Goal: Task Accomplishment & Management: Manage account settings

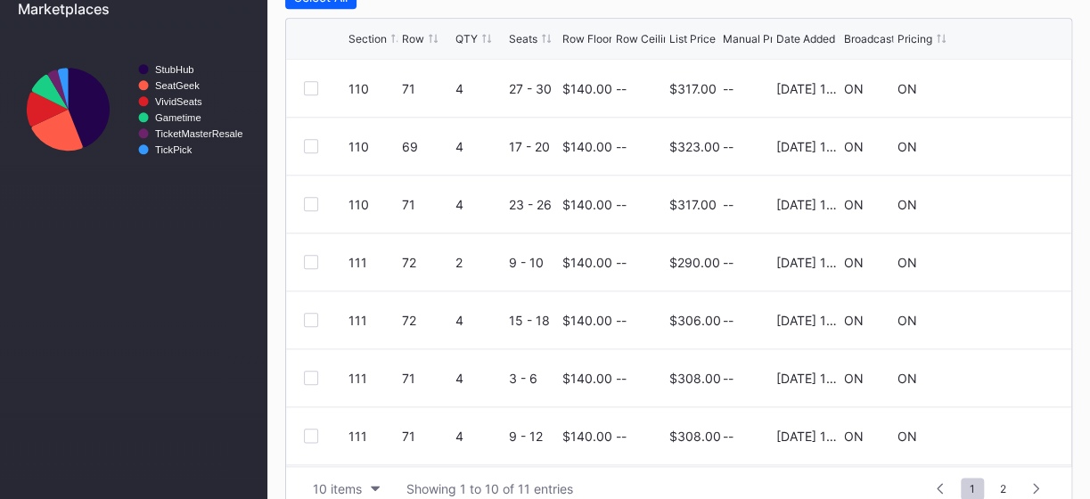
scroll to position [807, 0]
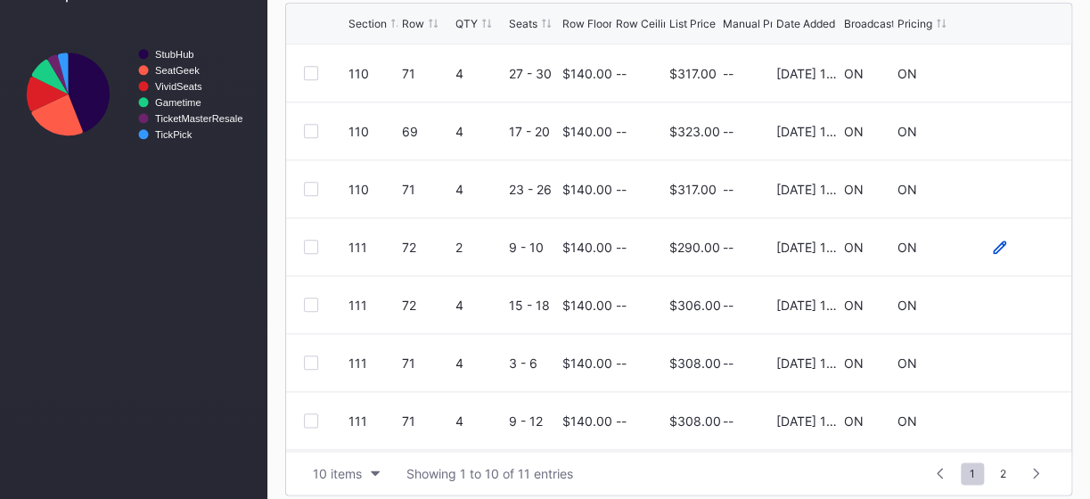
click at [993, 241] on icon at bounding box center [999, 247] width 13 height 13
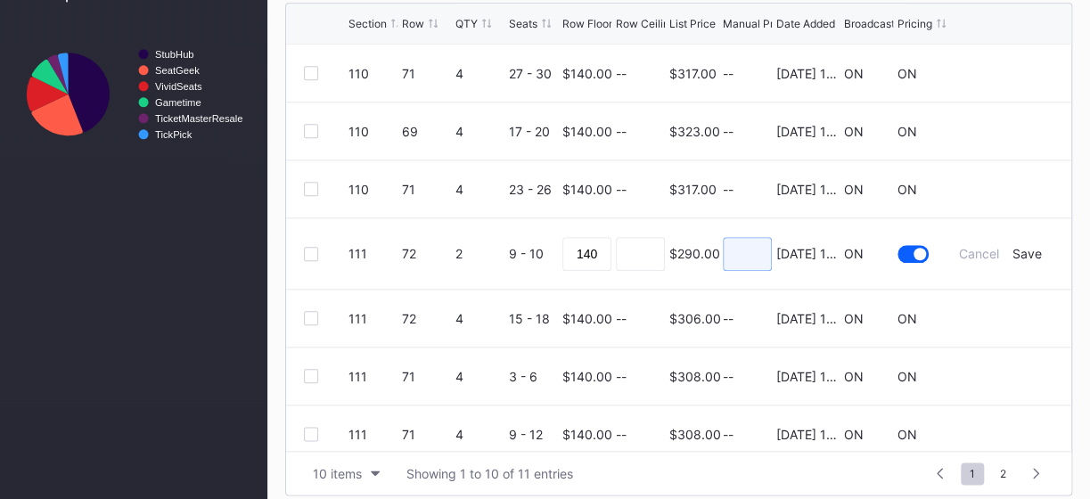
click at [742, 252] on input at bounding box center [747, 254] width 49 height 34
type input "290"
click at [1013, 246] on div "Save" at bounding box center [1026, 253] width 29 height 15
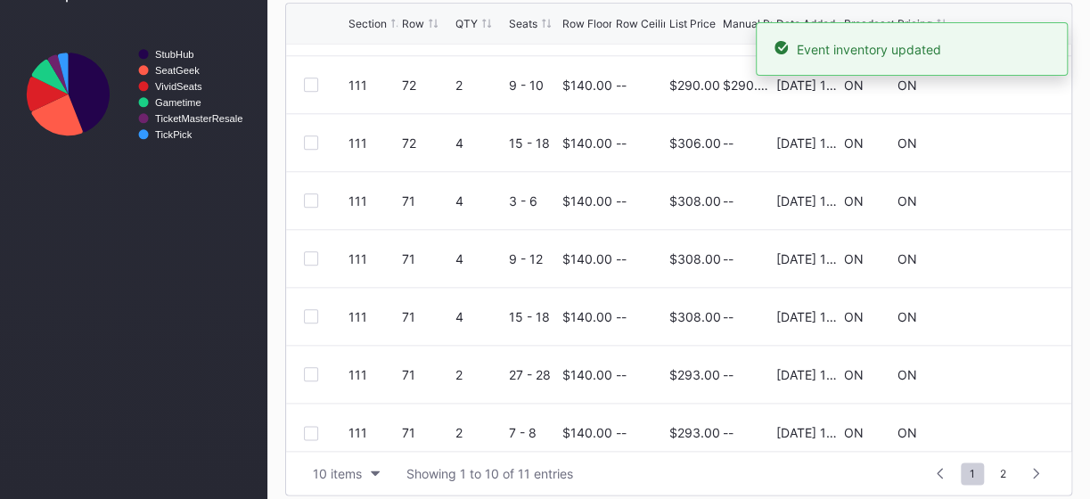
scroll to position [173, 0]
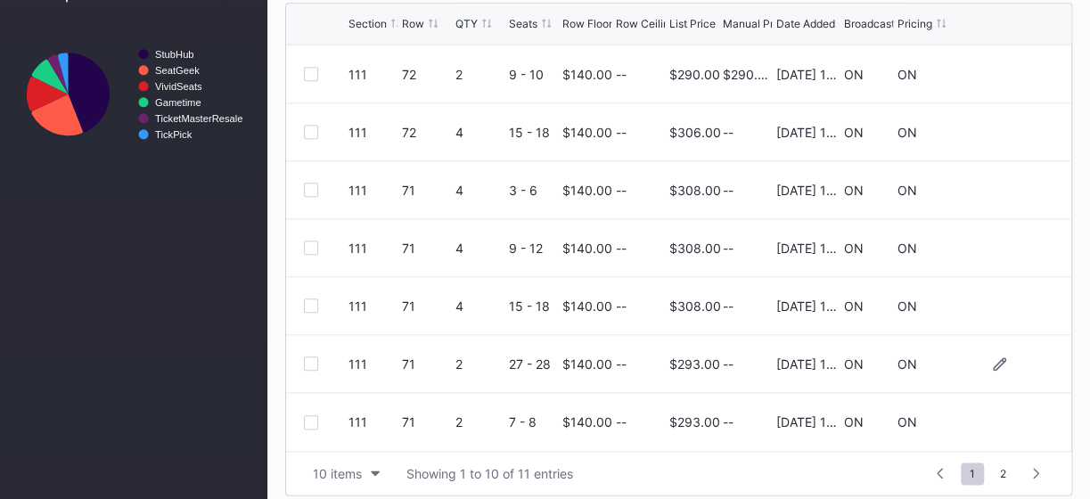
click at [740, 356] on div "--" at bounding box center [747, 363] width 49 height 15
drag, startPoint x: 745, startPoint y: 363, endPoint x: 774, endPoint y: 373, distance: 31.0
click at [746, 363] on div "--" at bounding box center [747, 363] width 49 height 15
click at [993, 357] on icon at bounding box center [999, 363] width 13 height 13
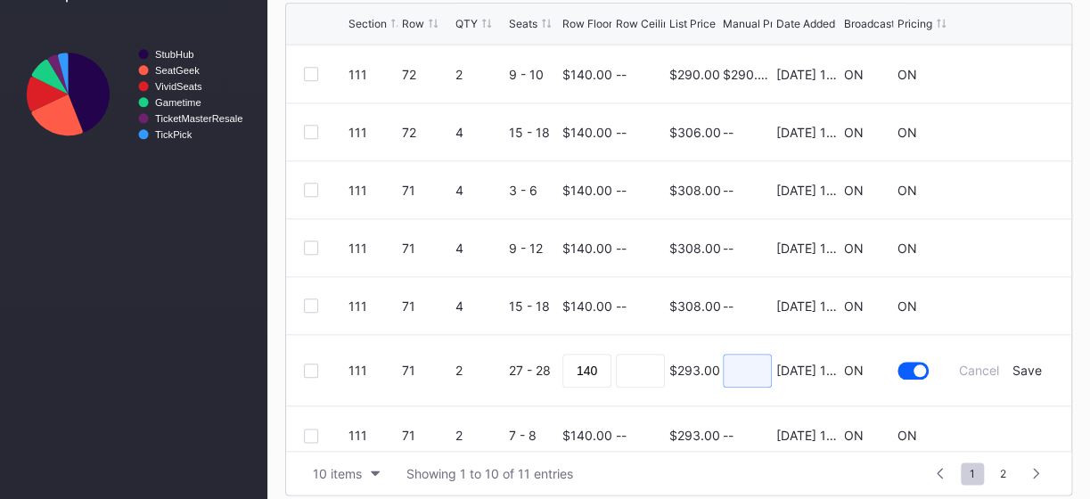
click at [723, 370] on input at bounding box center [747, 371] width 49 height 34
type input "293"
click at [1012, 366] on div "Save" at bounding box center [1026, 370] width 29 height 15
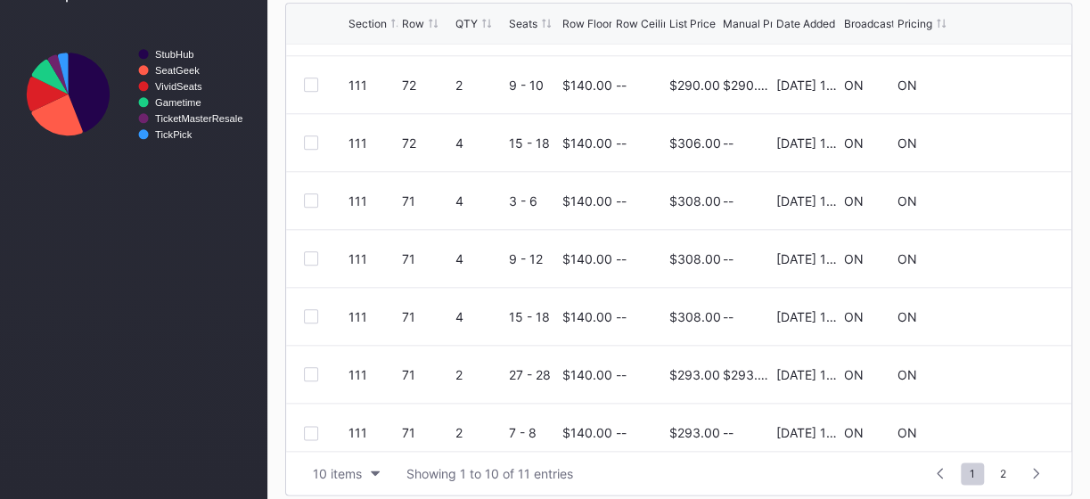
scroll to position [173, 0]
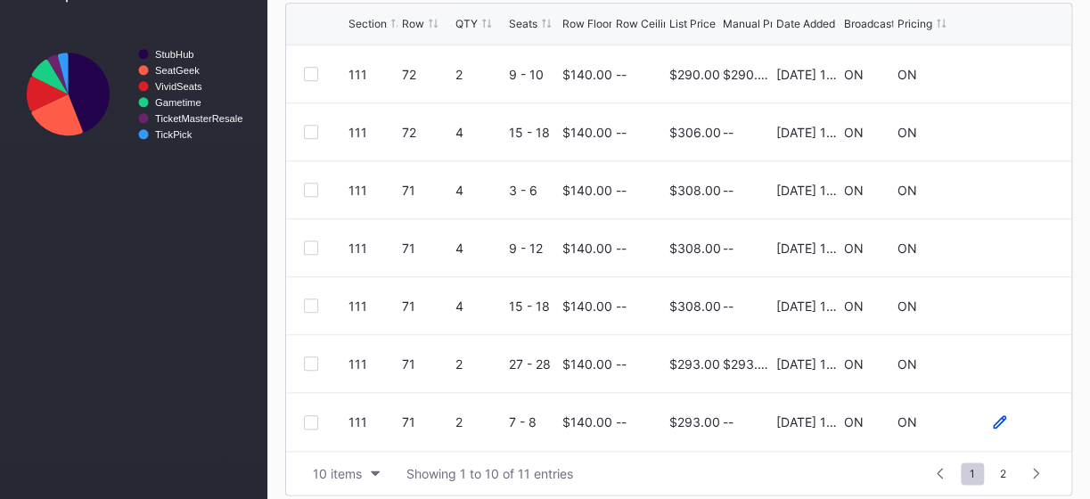
click at [993, 416] on icon at bounding box center [999, 421] width 13 height 13
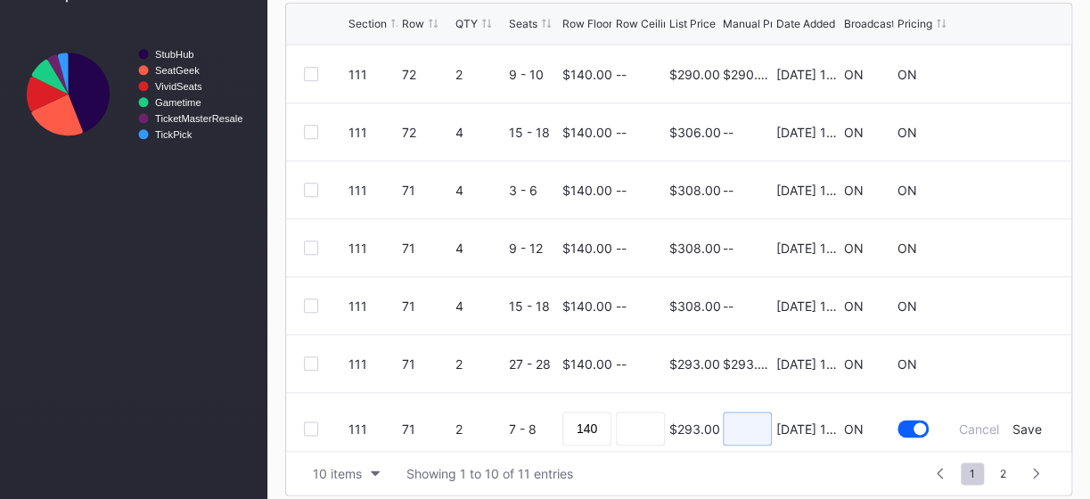
drag, startPoint x: 741, startPoint y: 432, endPoint x: 750, endPoint y: 427, distance: 10.4
click at [741, 432] on input at bounding box center [747, 429] width 49 height 34
type input "293"
click at [1018, 423] on div "Save" at bounding box center [1026, 429] width 29 height 15
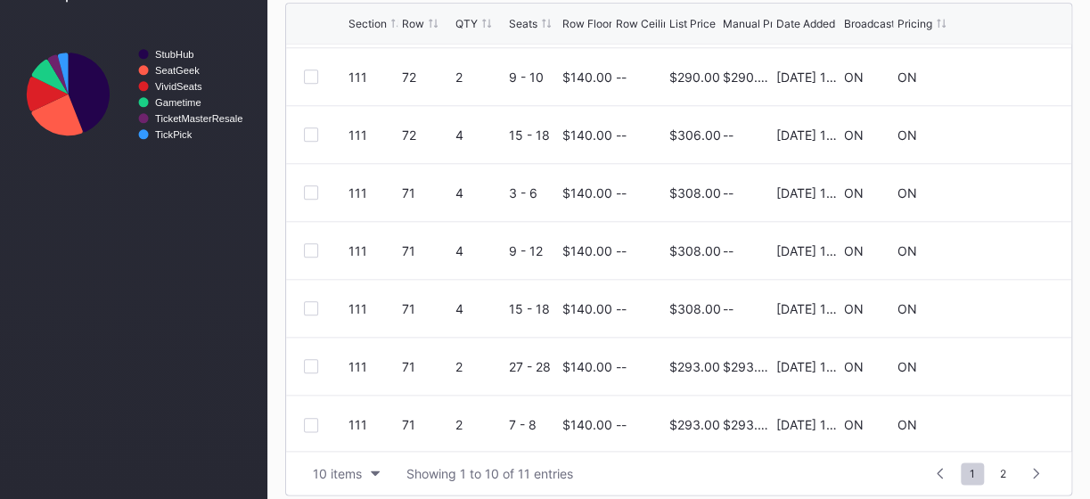
scroll to position [173, 0]
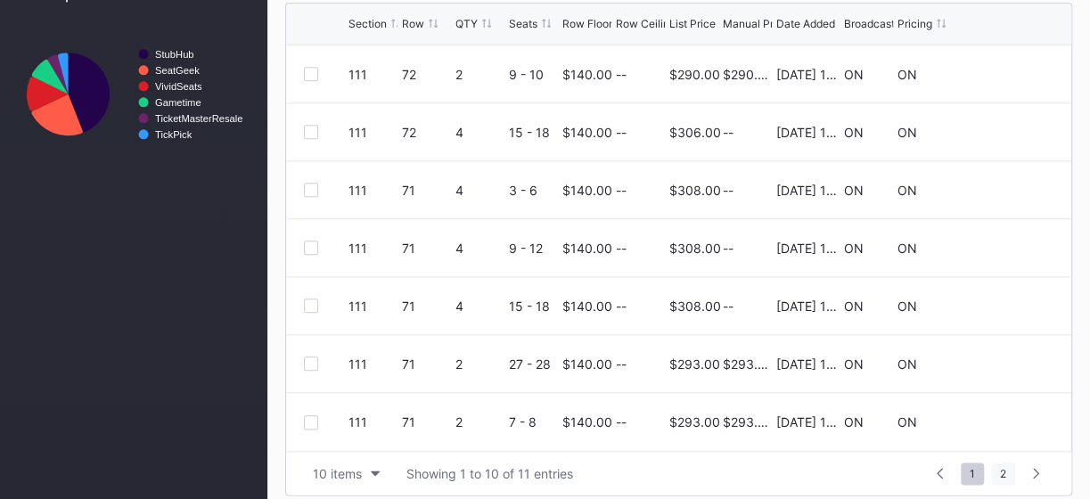
click at [1000, 464] on span "2" at bounding box center [1003, 474] width 24 height 22
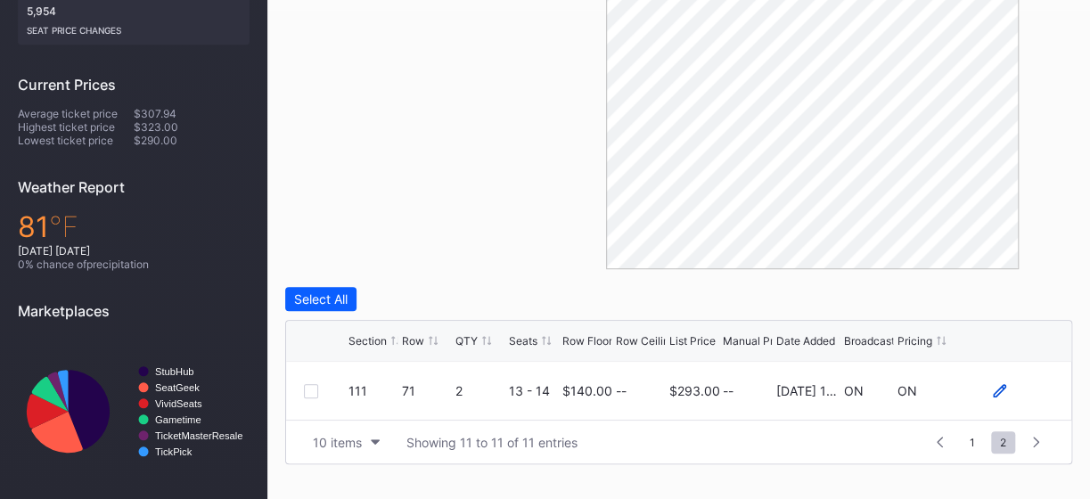
click at [998, 384] on icon at bounding box center [999, 390] width 13 height 13
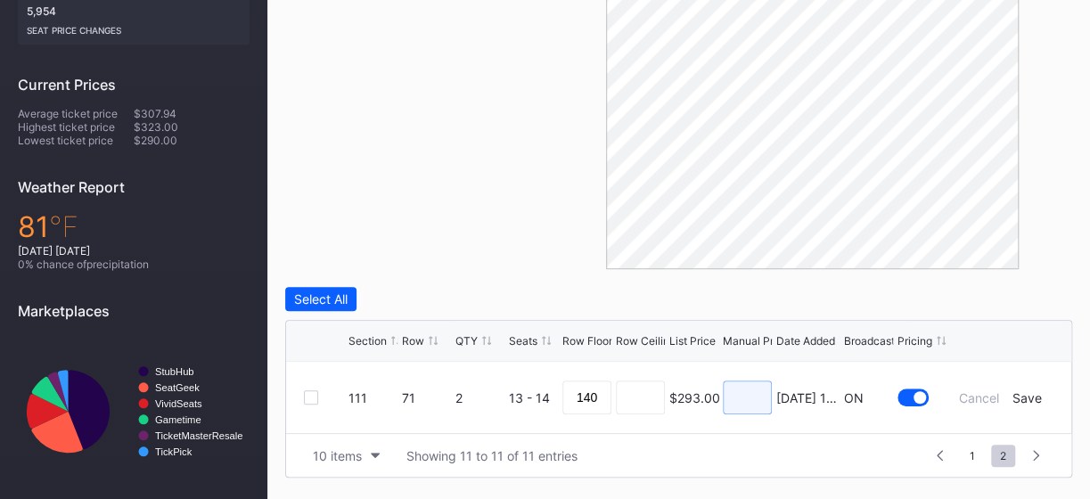
click at [747, 398] on input at bounding box center [747, 398] width 49 height 34
type input "293"
click at [1038, 396] on div "Save" at bounding box center [1026, 397] width 29 height 15
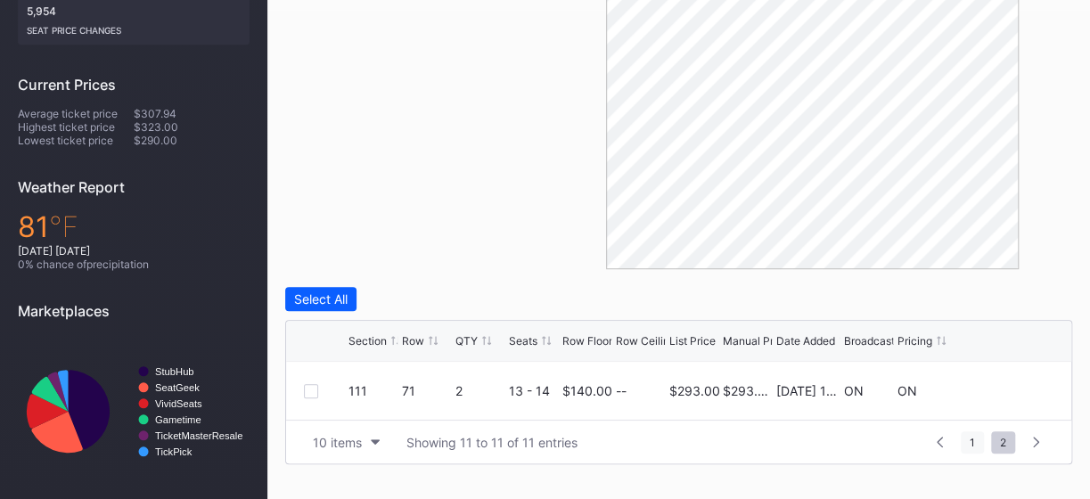
click at [977, 438] on span "1" at bounding box center [972, 442] width 23 height 22
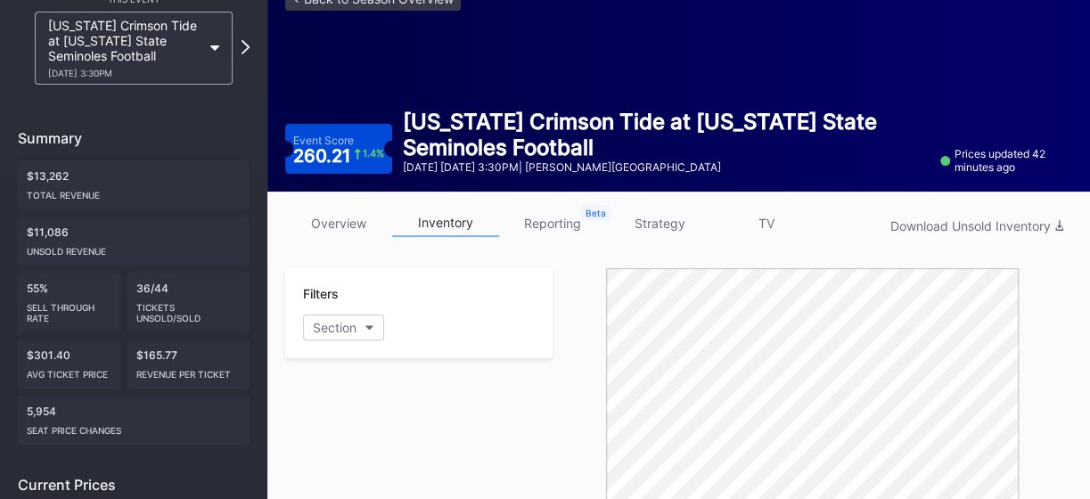
scroll to position [0, 0]
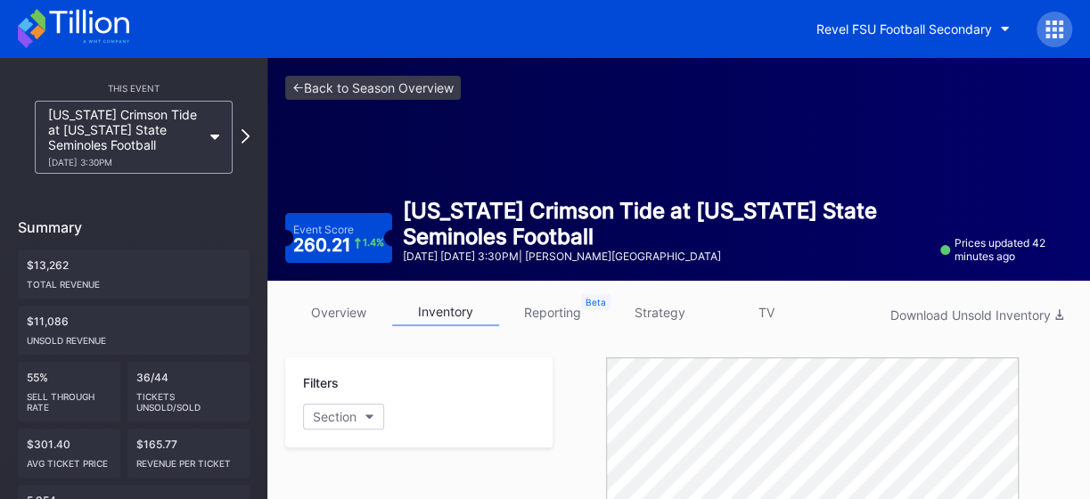
click at [661, 317] on link "strategy" at bounding box center [659, 313] width 107 height 28
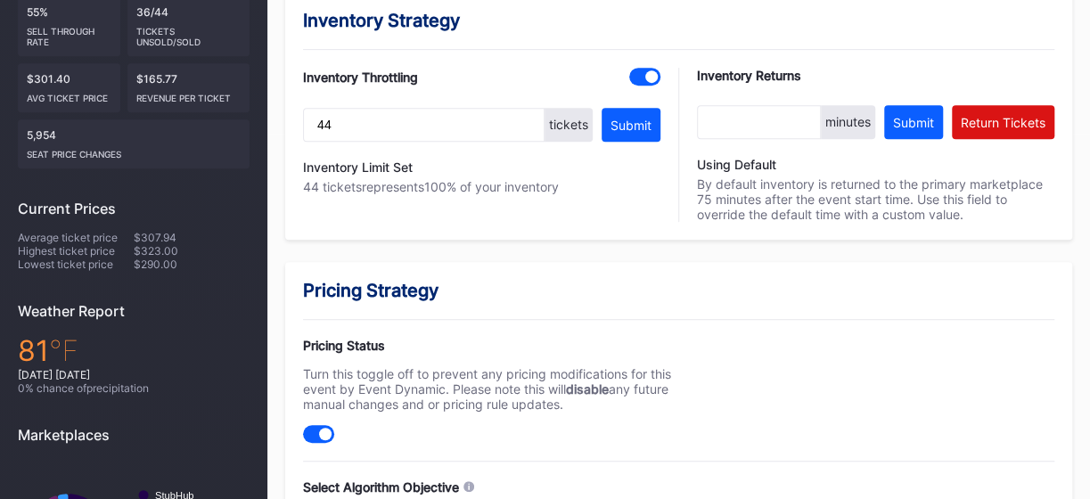
scroll to position [415, 0]
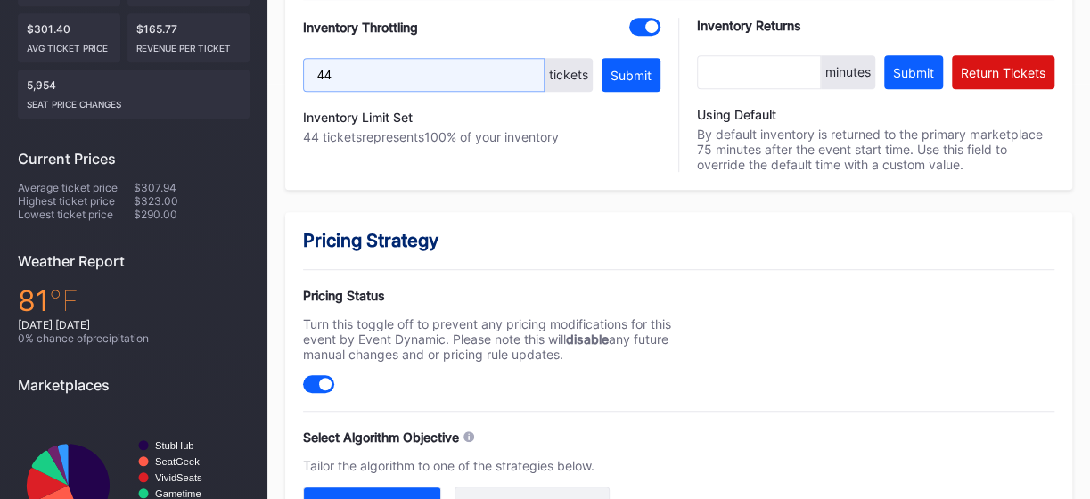
drag, startPoint x: 373, startPoint y: 76, endPoint x: 252, endPoint y: 85, distance: 120.6
click at [252, 85] on div "This Event [US_STATE] Crimson Tide at [US_STATE] State Seminoles Football [DATE…" at bounding box center [545, 305] width 1090 height 1324
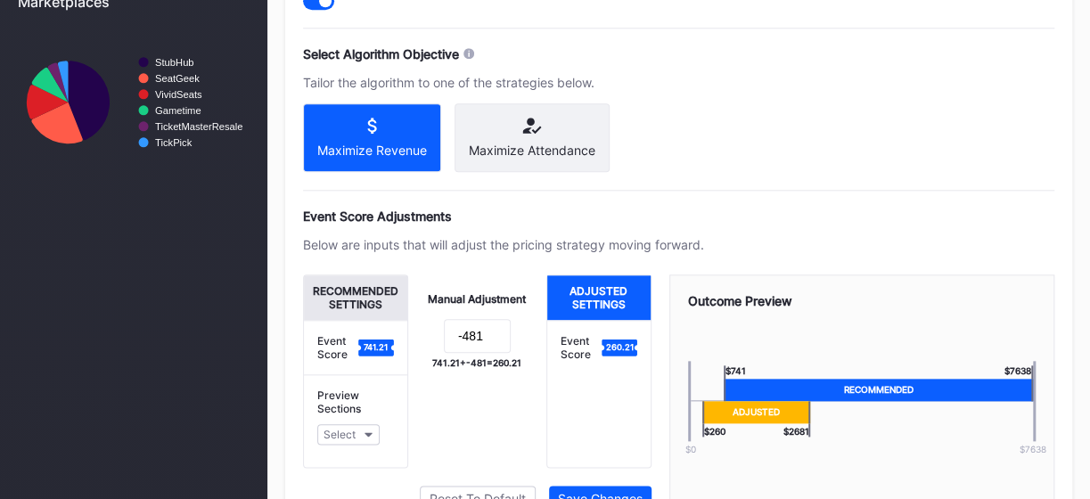
scroll to position [800, 0]
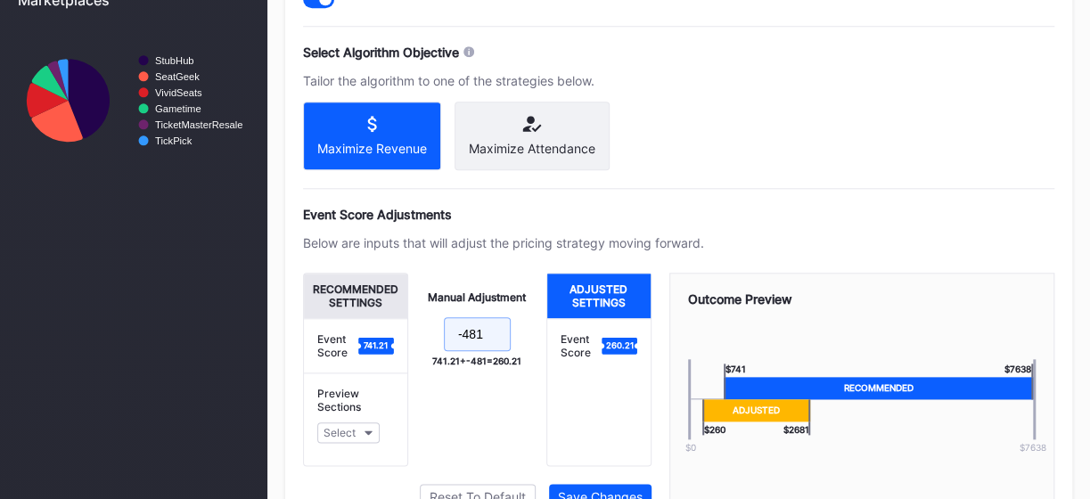
click at [485, 338] on input "-481" at bounding box center [477, 334] width 67 height 34
type input "-486"
click at [621, 485] on button "Save Changes" at bounding box center [600, 497] width 102 height 26
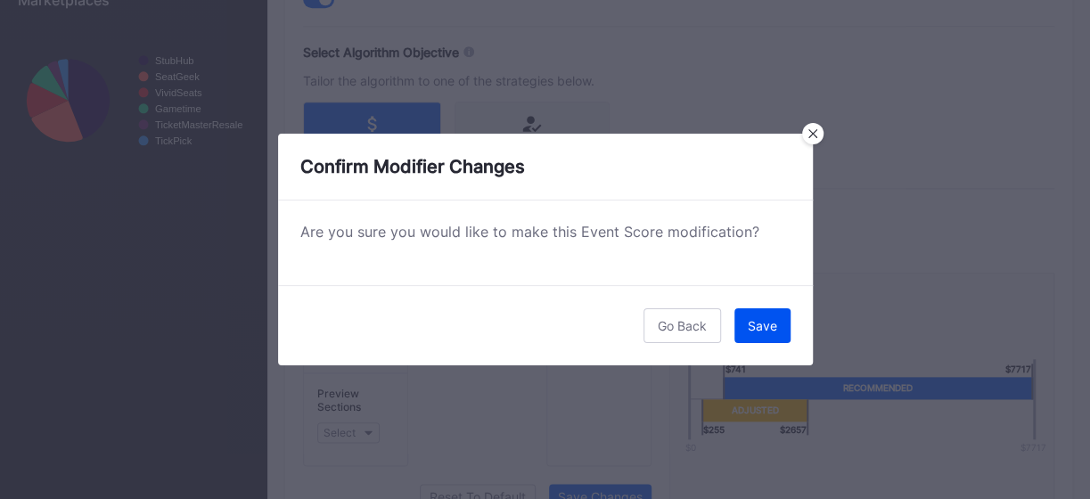
click at [768, 321] on div "Save" at bounding box center [762, 325] width 29 height 15
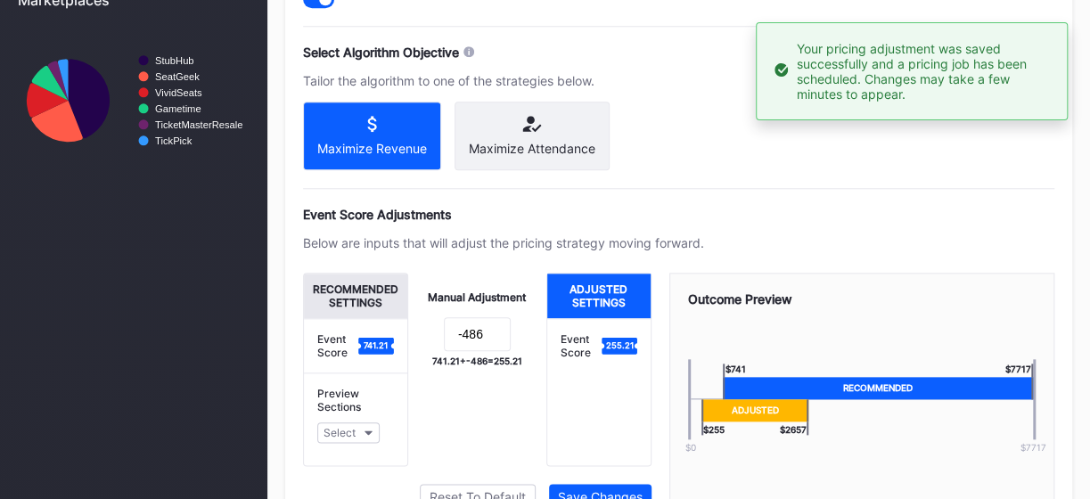
type input "44"
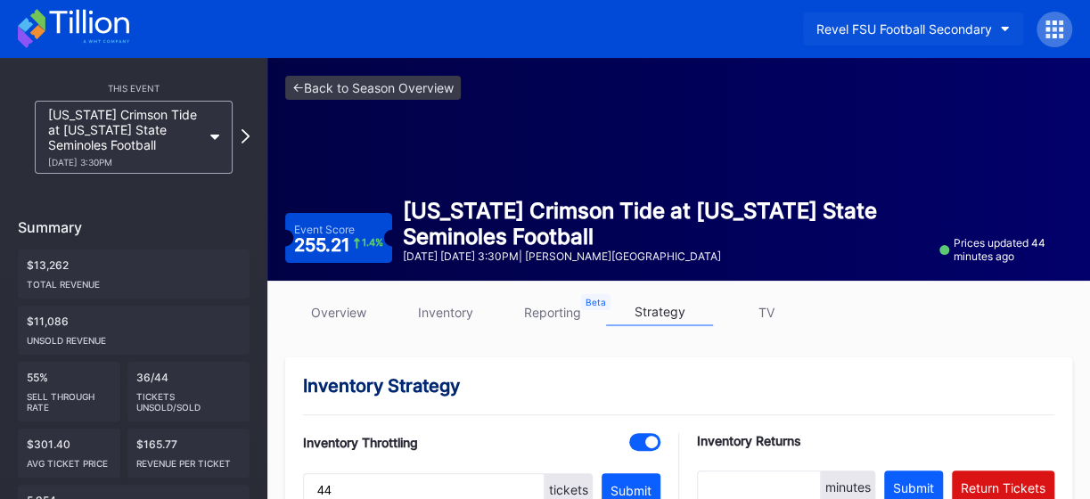
click at [1007, 27] on icon "button" at bounding box center [1005, 29] width 9 height 5
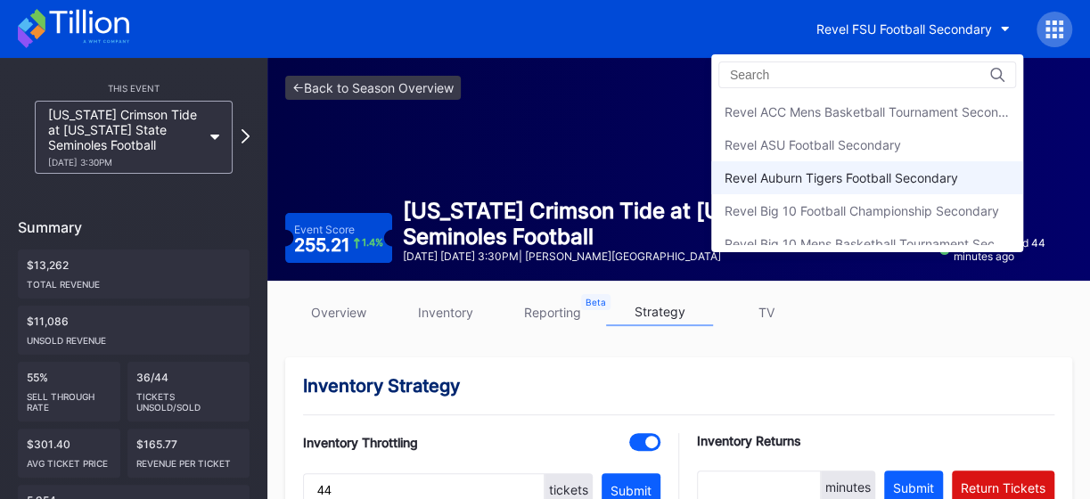
click at [918, 172] on div "Revel Auburn Tigers Football Secondary" at bounding box center [842, 177] width 234 height 15
